Goal: Transaction & Acquisition: Purchase product/service

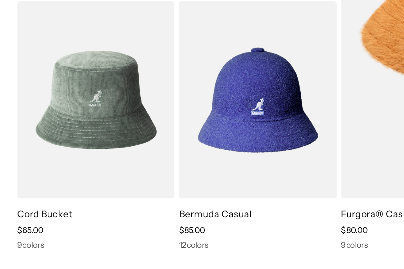
scroll to position [143, 0]
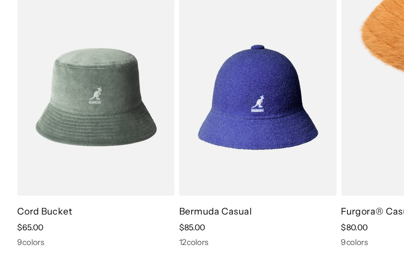
click at [0, 0] on img at bounding box center [0, 0] width 0 height 0
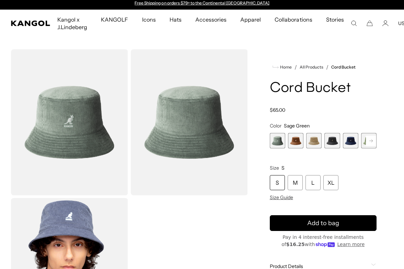
click at [318, 142] on span "3 of 9" at bounding box center [313, 140] width 15 height 15
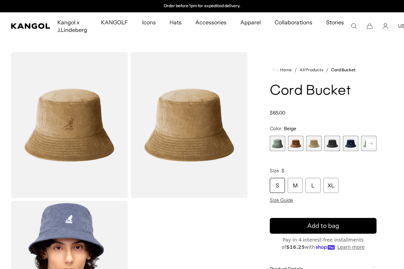
click at [317, 180] on div "L" at bounding box center [312, 185] width 15 height 15
click at [314, 145] on span "3 of 9" at bounding box center [313, 143] width 15 height 15
click at [205, 139] on img "Gallery Viewer" at bounding box center [189, 125] width 117 height 146
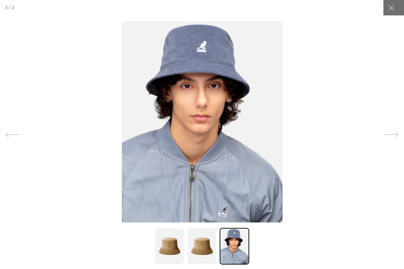
click at [393, 13] on div at bounding box center [390, 7] width 15 height 15
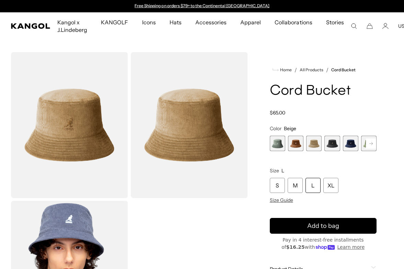
click at [370, 145] on rect at bounding box center [371, 144] width 10 height 10
click at [349, 146] on span "6 of 9" at bounding box center [350, 143] width 15 height 15
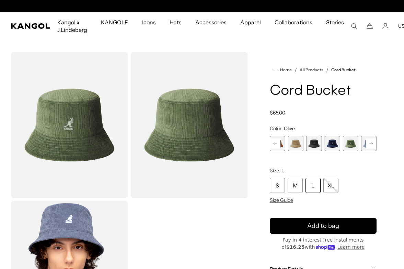
scroll to position [0, 141]
click at [294, 144] on span "3 of 9" at bounding box center [295, 143] width 15 height 15
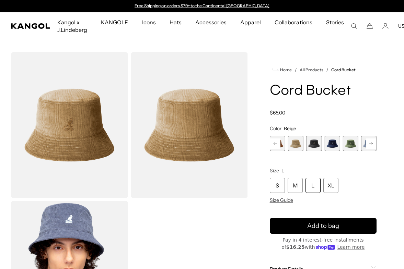
click at [307, 151] on span "4 of 9" at bounding box center [313, 143] width 15 height 15
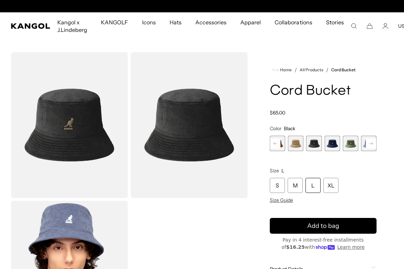
scroll to position [0, 141]
click at [330, 143] on span "5 of 9" at bounding box center [331, 143] width 15 height 15
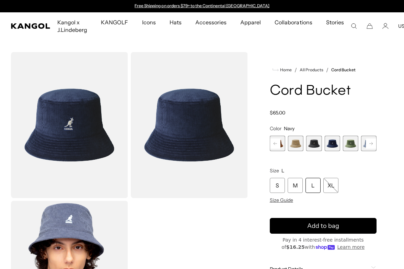
click at [285, 147] on span "2 of 9" at bounding box center [277, 143] width 15 height 15
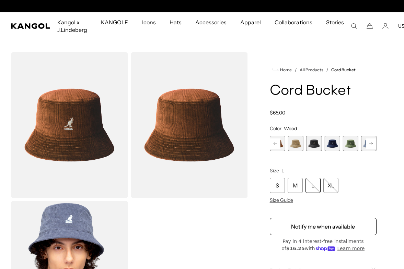
scroll to position [0, 141]
click at [281, 150] on span "1 of 9" at bounding box center [277, 143] width 15 height 15
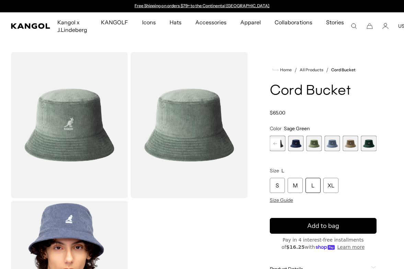
click at [316, 144] on span "6 of 9" at bounding box center [313, 143] width 15 height 15
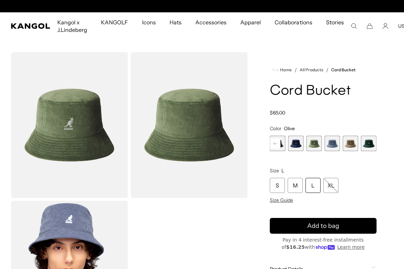
scroll to position [0, 141]
click at [350, 147] on span "8 of 9" at bounding box center [350, 143] width 15 height 15
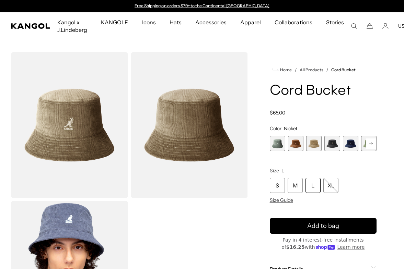
click at [312, 151] on span "3 of 9" at bounding box center [313, 143] width 15 height 15
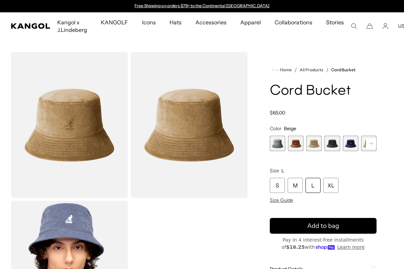
click at [284, 146] on span "1 of 9" at bounding box center [277, 143] width 15 height 15
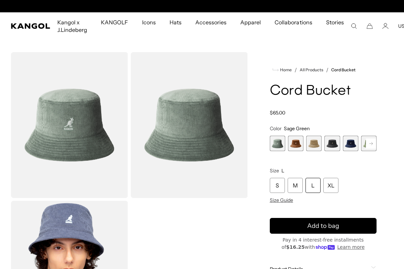
scroll to position [0, 141]
click at [335, 142] on span "6 of 9" at bounding box center [331, 143] width 15 height 15
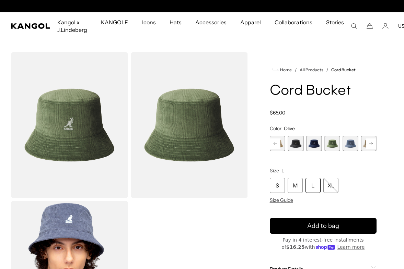
scroll to position [0, 141]
